Goal: Transaction & Acquisition: Purchase product/service

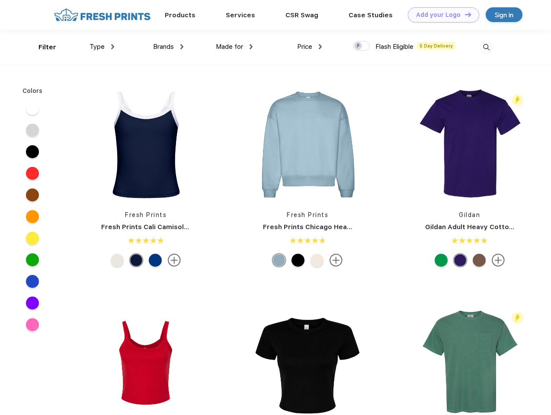
click at [440, 15] on link "Add your Logo Design Tool" at bounding box center [443, 14] width 71 height 15
click at [0, 0] on div "Design Tool" at bounding box center [0, 0] width 0 height 0
click at [464, 14] on link "Add your Logo Design Tool" at bounding box center [443, 14] width 71 height 15
click at [42, 47] on div "Filter" at bounding box center [48, 47] width 18 height 10
click at [102, 47] on span "Type" at bounding box center [97, 47] width 15 height 8
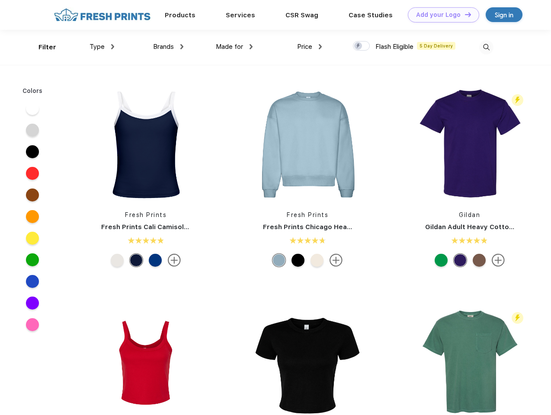
click at [168, 47] on span "Brands" at bounding box center [163, 47] width 21 height 8
click at [234, 47] on span "Made for" at bounding box center [229, 47] width 27 height 8
click at [310, 47] on span "Price" at bounding box center [304, 47] width 15 height 8
click at [362, 46] on div at bounding box center [361, 46] width 17 height 10
click at [359, 46] on input "checkbox" at bounding box center [356, 44] width 6 height 6
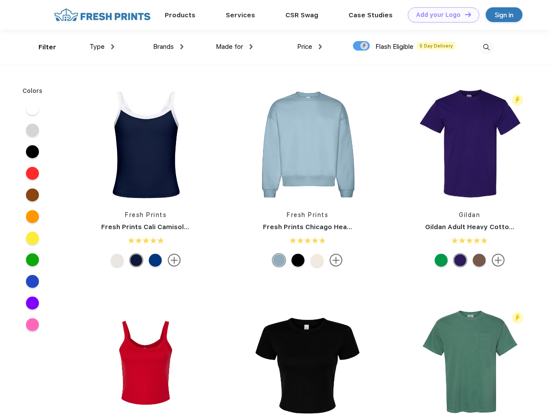
click at [486, 47] on img at bounding box center [486, 47] width 14 height 14
